Goal: Task Accomplishment & Management: Manage account settings

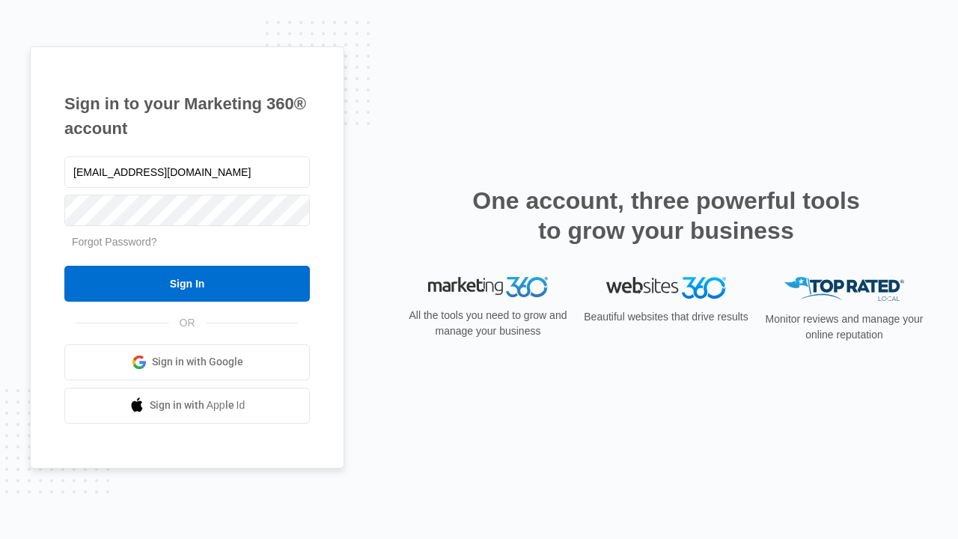
type input "[EMAIL_ADDRESS][DOMAIN_NAME]"
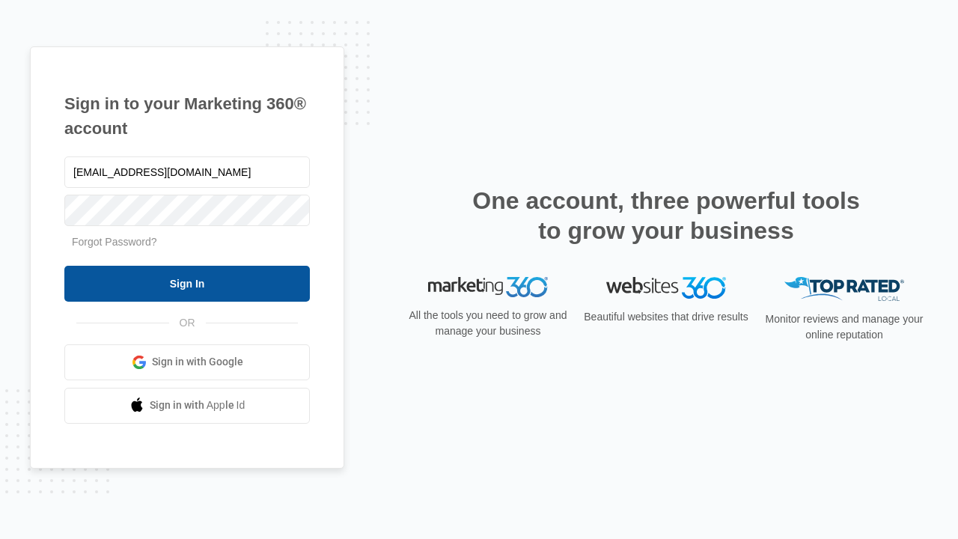
click at [187, 283] on input "Sign In" at bounding box center [186, 284] width 245 height 36
